Goal: Information Seeking & Learning: Learn about a topic

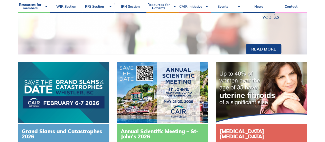
scroll to position [49, 0]
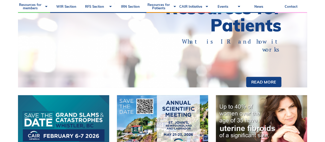
drag, startPoint x: 329, startPoint y: 29, endPoint x: 329, endPoint y: 40, distance: 11.3
click at [325, 40] on html "About Vision and Mission Board of Directors Annual Reports Financial Statements…" at bounding box center [162, 22] width 325 height 142
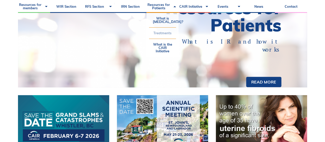
click at [163, 36] on link "Treatments" at bounding box center [162, 33] width 27 height 11
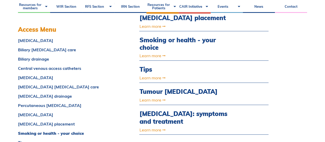
scroll to position [376, 0]
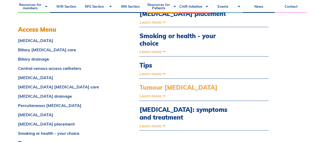
click at [180, 84] on link "Tumour Ablation" at bounding box center [184, 87] width 91 height 7
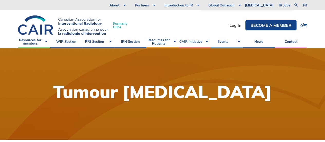
scroll to position [124, 0]
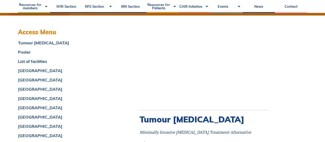
click at [322, 11] on ul "Resources for members Tumor Ablation – Update your listing UFE – Update your li…" at bounding box center [162, 6] width 325 height 13
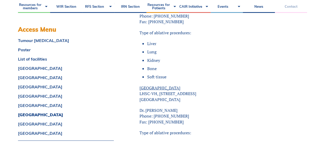
scroll to position [3688, 0]
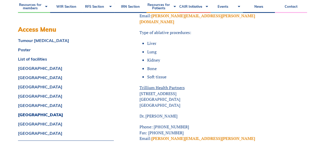
drag, startPoint x: 138, startPoint y: 63, endPoint x: 178, endPoint y: 64, distance: 39.6
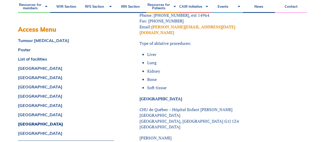
scroll to position [4676, 0]
